Goal: Task Accomplishment & Management: Complete application form

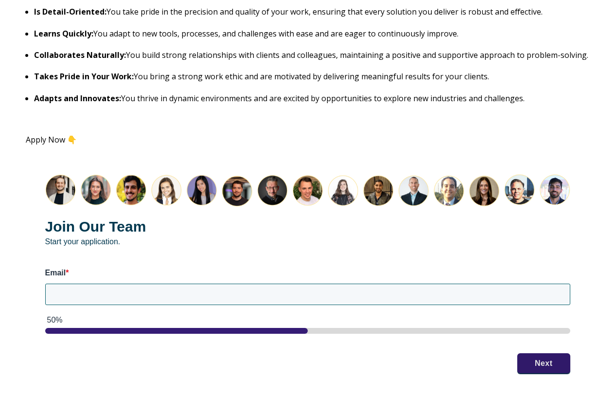
scroll to position [1148, 0]
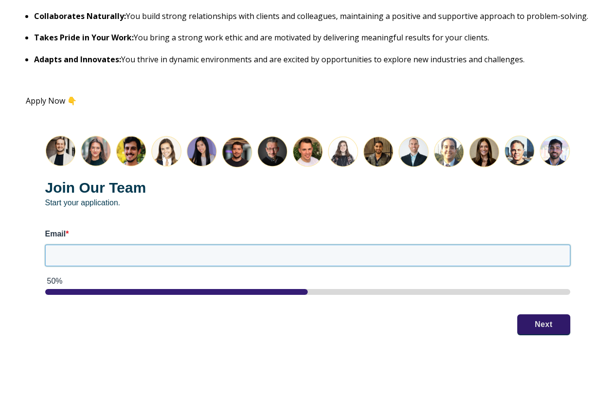
drag, startPoint x: 620, startPoint y: 21, endPoint x: 362, endPoint y: 247, distance: 342.7
click at [362, 247] on input "Email *" at bounding box center [307, 254] width 525 height 21
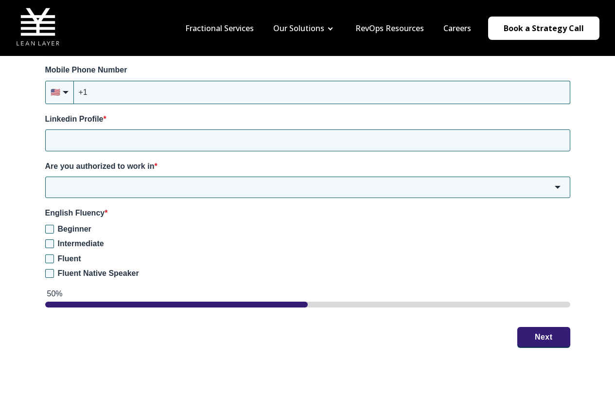
scroll to position [1342, 0]
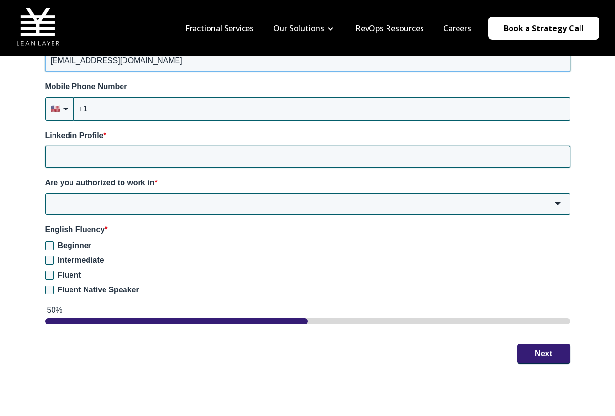
type input "[EMAIL_ADDRESS][DOMAIN_NAME]"
click at [200, 157] on input "Linkedin Profile *" at bounding box center [307, 156] width 525 height 21
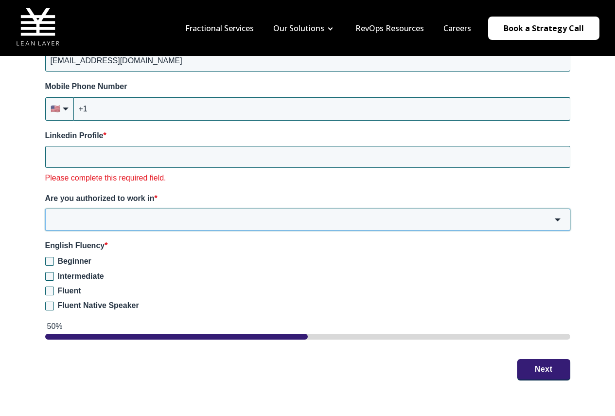
click at [203, 199] on div "Are you authorized to work in * [GEOGRAPHIC_DATA] [GEOGRAPHIC_DATA] [GEOGRAPHIC…" at bounding box center [307, 211] width 525 height 37
click at [200, 216] on input "Are you authorized to work in *" at bounding box center [307, 219] width 525 height 21
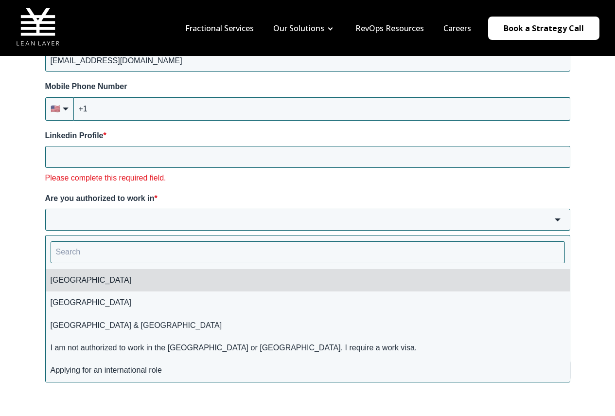
click at [173, 282] on li "[GEOGRAPHIC_DATA]" at bounding box center [308, 280] width 524 height 22
type input "[GEOGRAPHIC_DATA]"
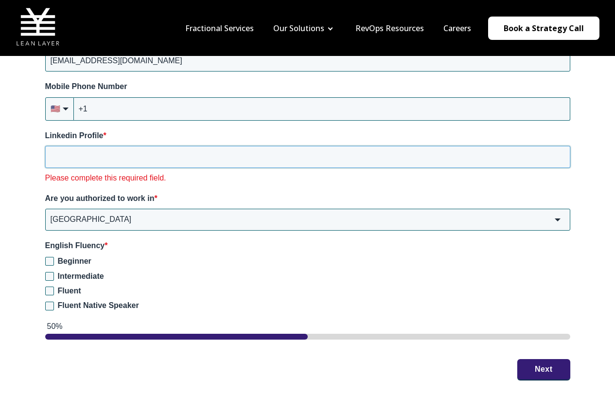
click at [129, 158] on input "Linkedin Profile *" at bounding box center [307, 156] width 525 height 21
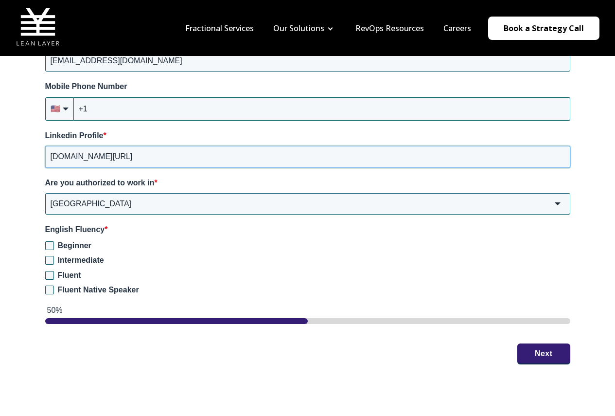
type input "[DOMAIN_NAME][URL]"
click at [140, 217] on div "Join Our Team Start your application. Email * [EMAIL_ADDRESS][DOMAIN_NAME] Mobi…" at bounding box center [308, 151] width 564 height 461
click at [80, 288] on span "Fluent Native Speaker" at bounding box center [98, 289] width 81 height 8
click at [54, 288] on input "Fluent Native Speaker" at bounding box center [49, 289] width 9 height 9
checkbox input "true"
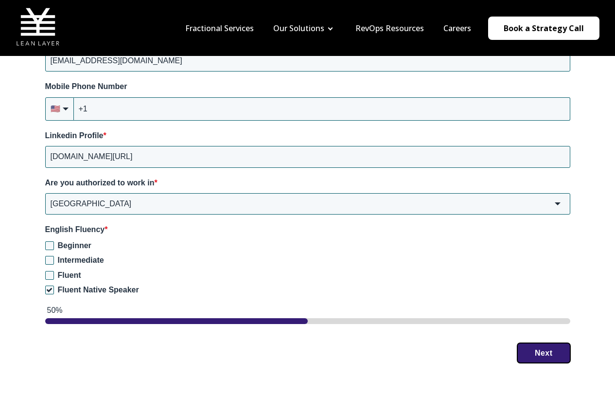
click at [527, 350] on button "Next" at bounding box center [543, 353] width 53 height 20
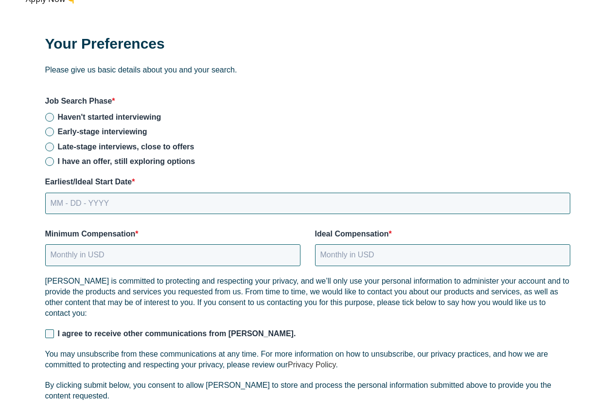
scroll to position [1263, 0]
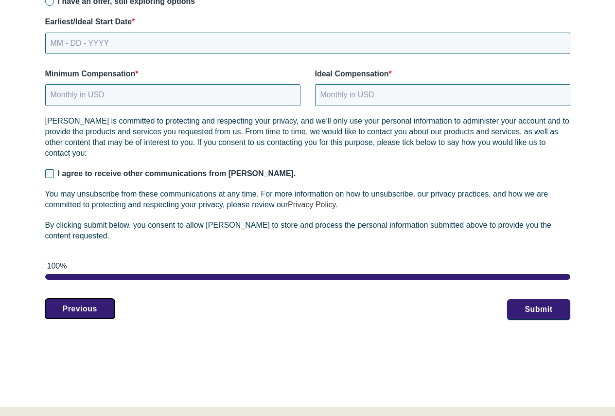
click at [96, 303] on button "Previous" at bounding box center [80, 308] width 70 height 20
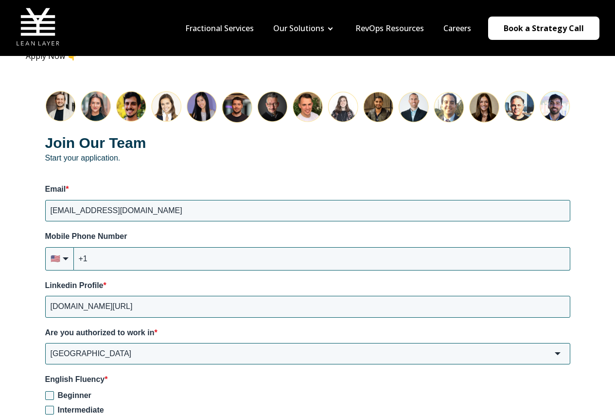
scroll to position [1192, 0]
click at [202, 254] on input "+1" at bounding box center [322, 258] width 496 height 23
type input "[PHONE_NUMBER]"
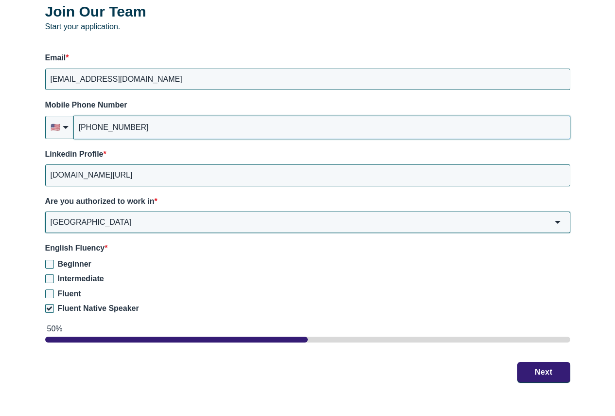
scroll to position [1338, 0]
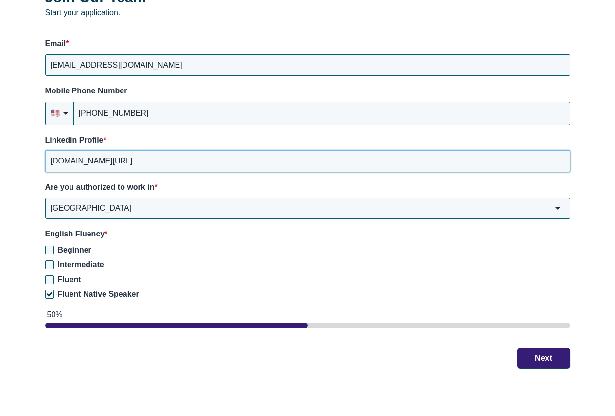
click at [141, 163] on input "[DOMAIN_NAME][URL]" at bounding box center [307, 160] width 525 height 21
paste input "[URL][DOMAIN_NAME]"
type input "[URL][DOMAIN_NAME]"
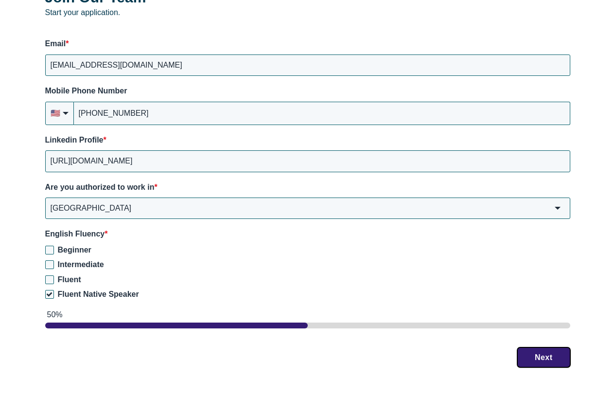
click at [534, 348] on button "Next" at bounding box center [543, 357] width 53 height 20
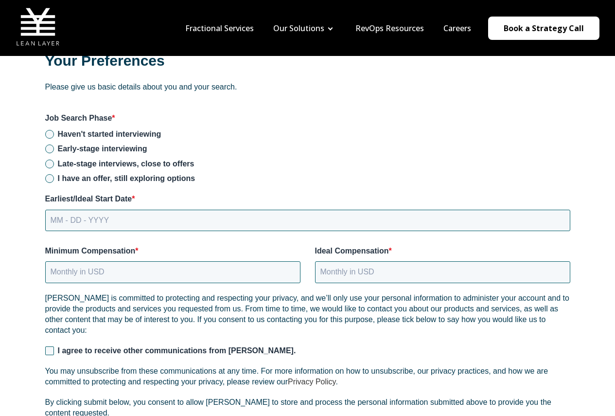
scroll to position [1215, 0]
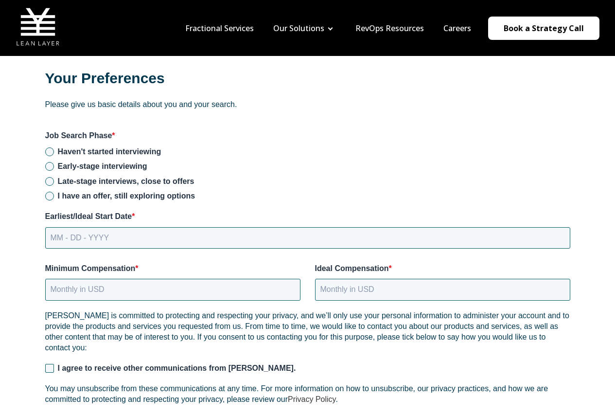
click at [119, 147] on span "Haven't started interviewing" at bounding box center [110, 151] width 104 height 8
click at [54, 147] on input "Haven't started interviewing" at bounding box center [49, 151] width 9 height 9
radio input "true"
click at [146, 234] on input "MM - DD - YYYY" at bounding box center [307, 237] width 525 height 21
drag, startPoint x: 122, startPoint y: 235, endPoint x: 72, endPoint y: 231, distance: 50.2
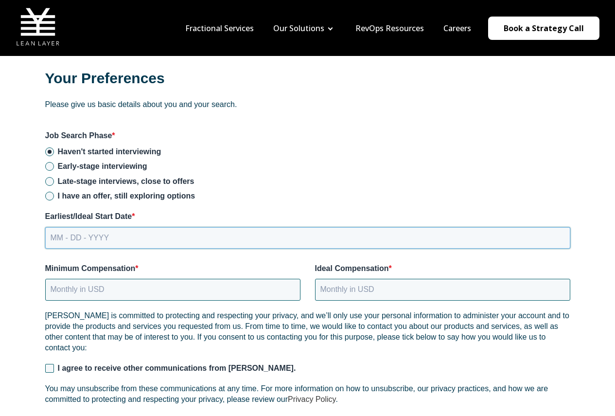
click at [72, 231] on input "MM - DD - YYYY" at bounding box center [307, 237] width 525 height 21
click at [63, 234] on input "MM - DD - YYYY" at bounding box center [307, 237] width 525 height 21
type input "[DATE]"
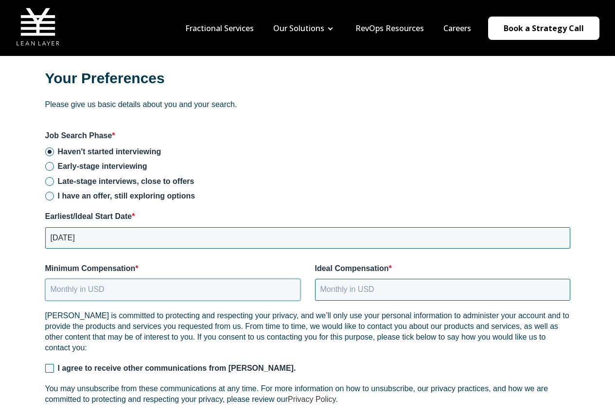
click at [162, 285] on input "Minimum Compensation *" at bounding box center [172, 289] width 255 height 21
type input "1"
type input "4"
type input "1"
type input "13500"
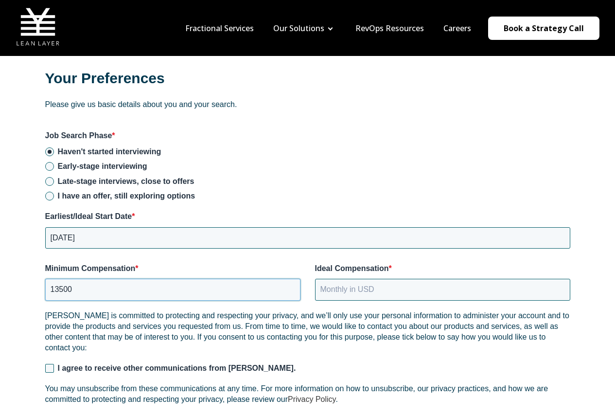
drag, startPoint x: 255, startPoint y: 291, endPoint x: 0, endPoint y: 291, distance: 254.7
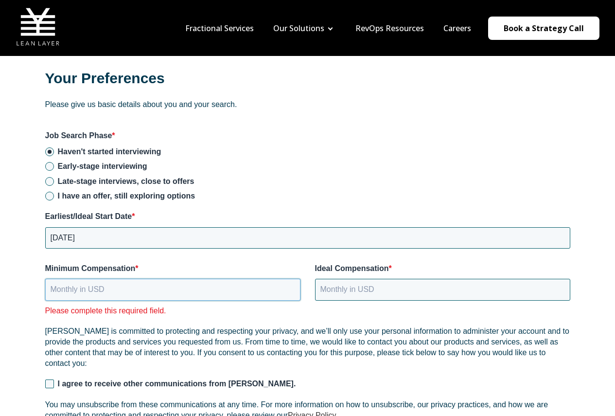
click at [89, 289] on input "Minimum Compensation *" at bounding box center [172, 289] width 255 height 21
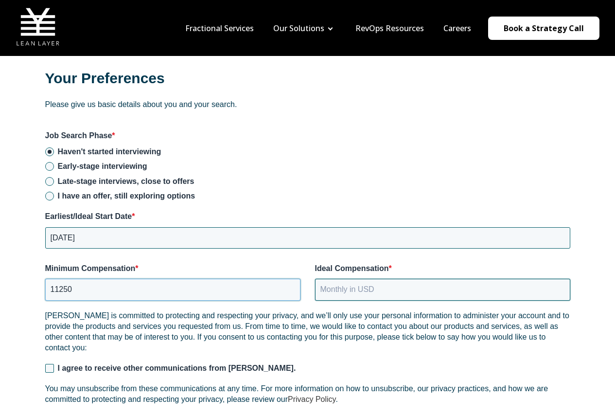
type input "11250"
click at [378, 284] on input "Ideal Compensation *" at bounding box center [442, 289] width 255 height 21
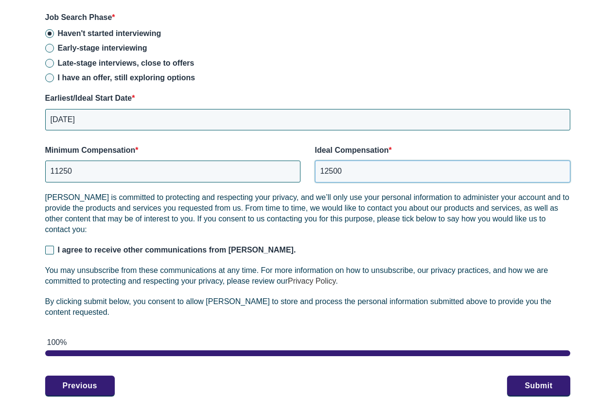
scroll to position [1360, 0]
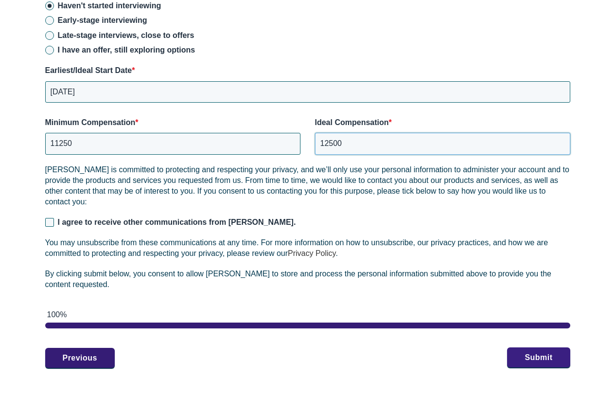
type input "12500"
click at [569, 359] on button "Submit" at bounding box center [538, 357] width 63 height 20
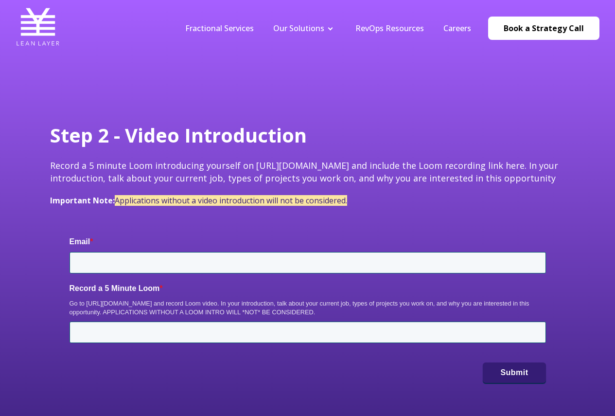
type input "[EMAIL_ADDRESS][DOMAIN_NAME]"
